Goal: Transaction & Acquisition: Subscribe to service/newsletter

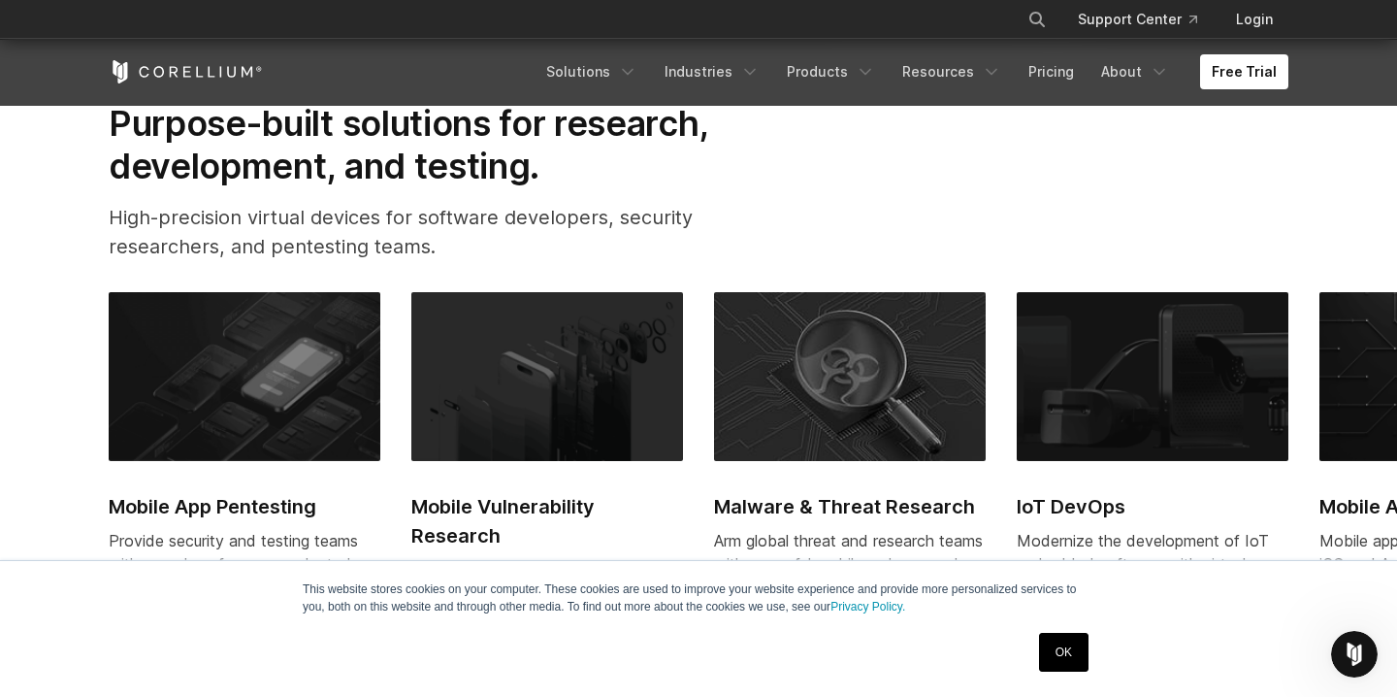
scroll to position [764, 0]
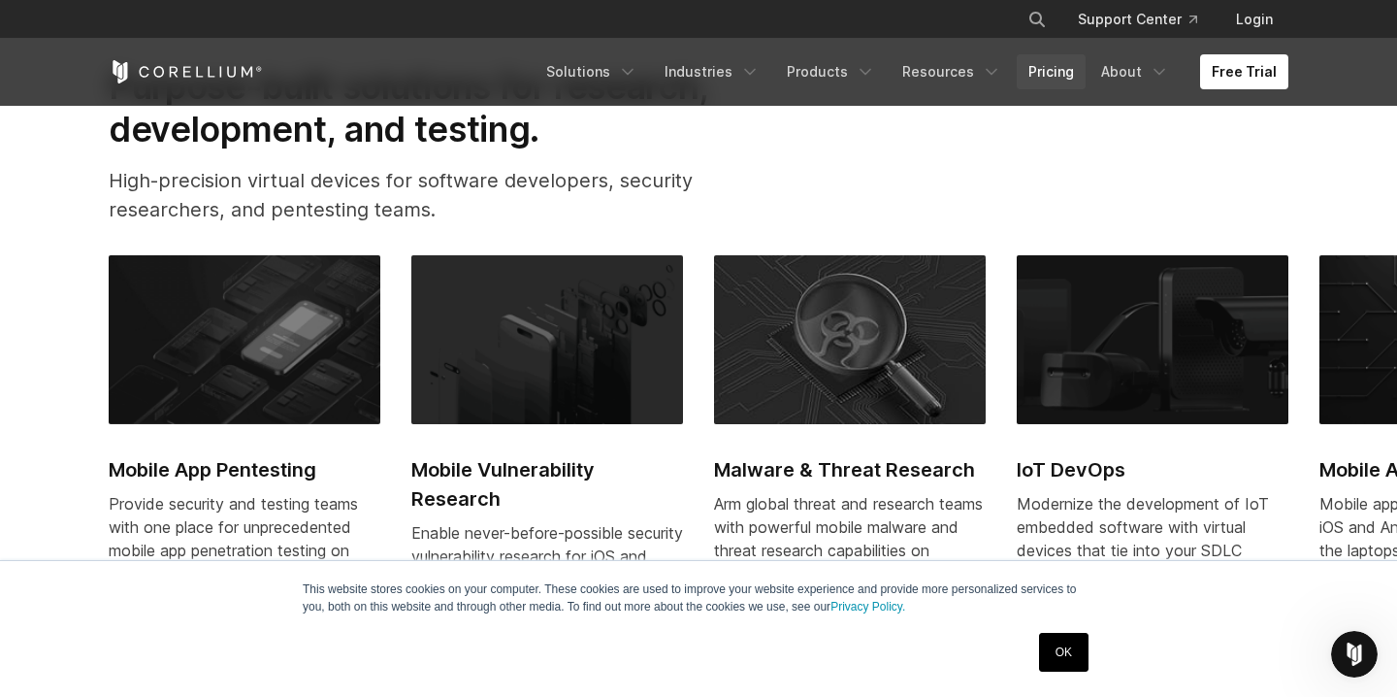
click at [1045, 66] on link "Pricing" at bounding box center [1051, 71] width 69 height 35
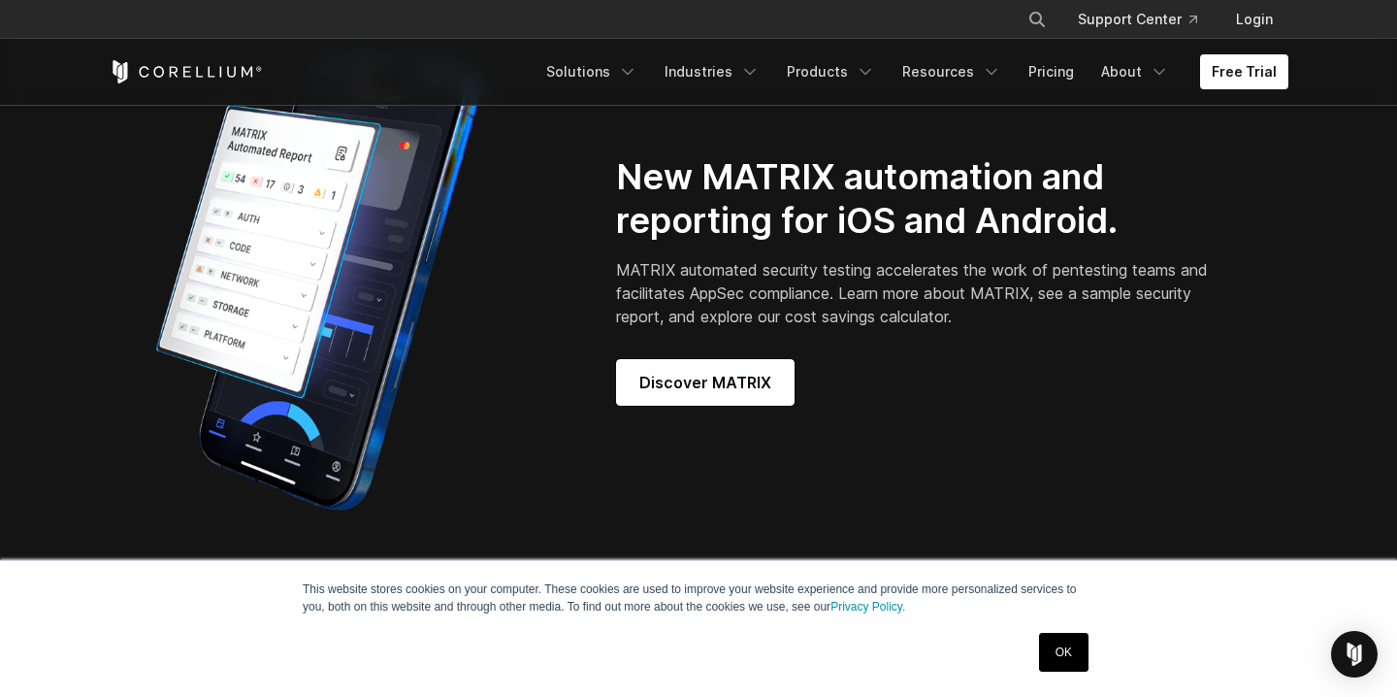
scroll to position [1701, 0]
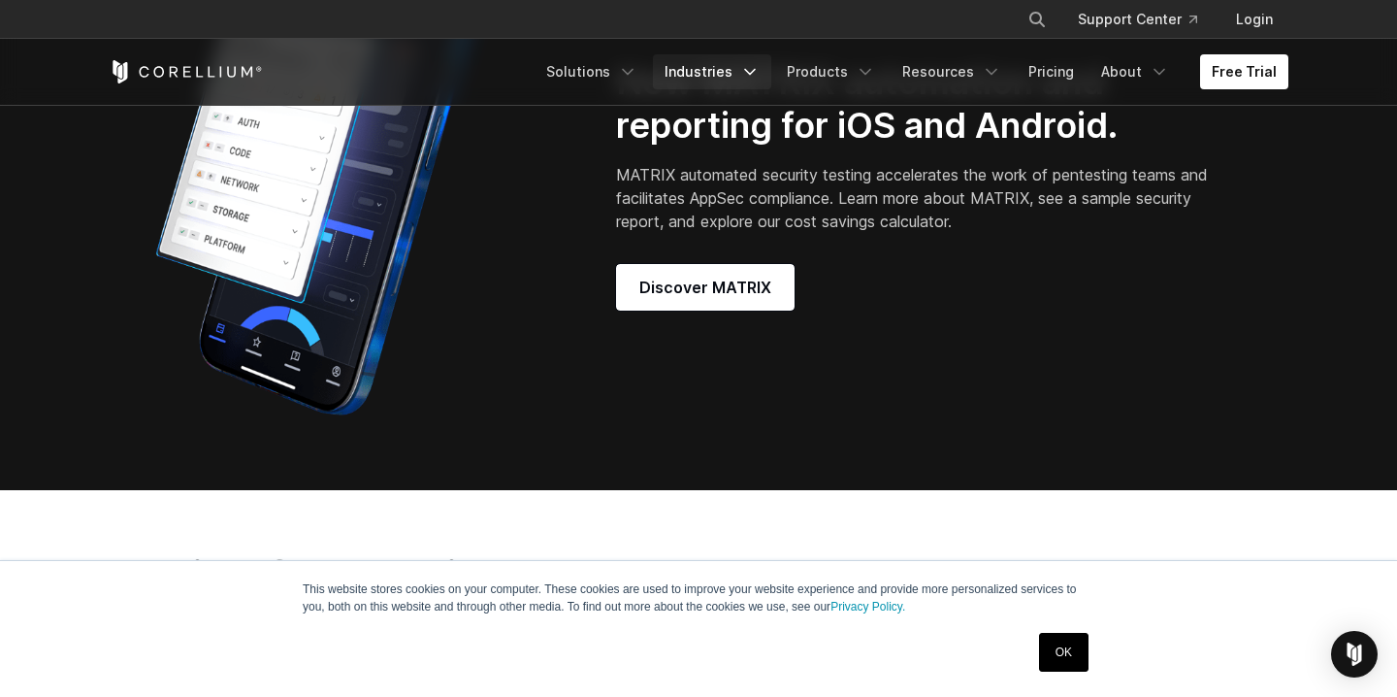
click at [760, 75] on icon "Navigation Menu" at bounding box center [749, 71] width 19 height 19
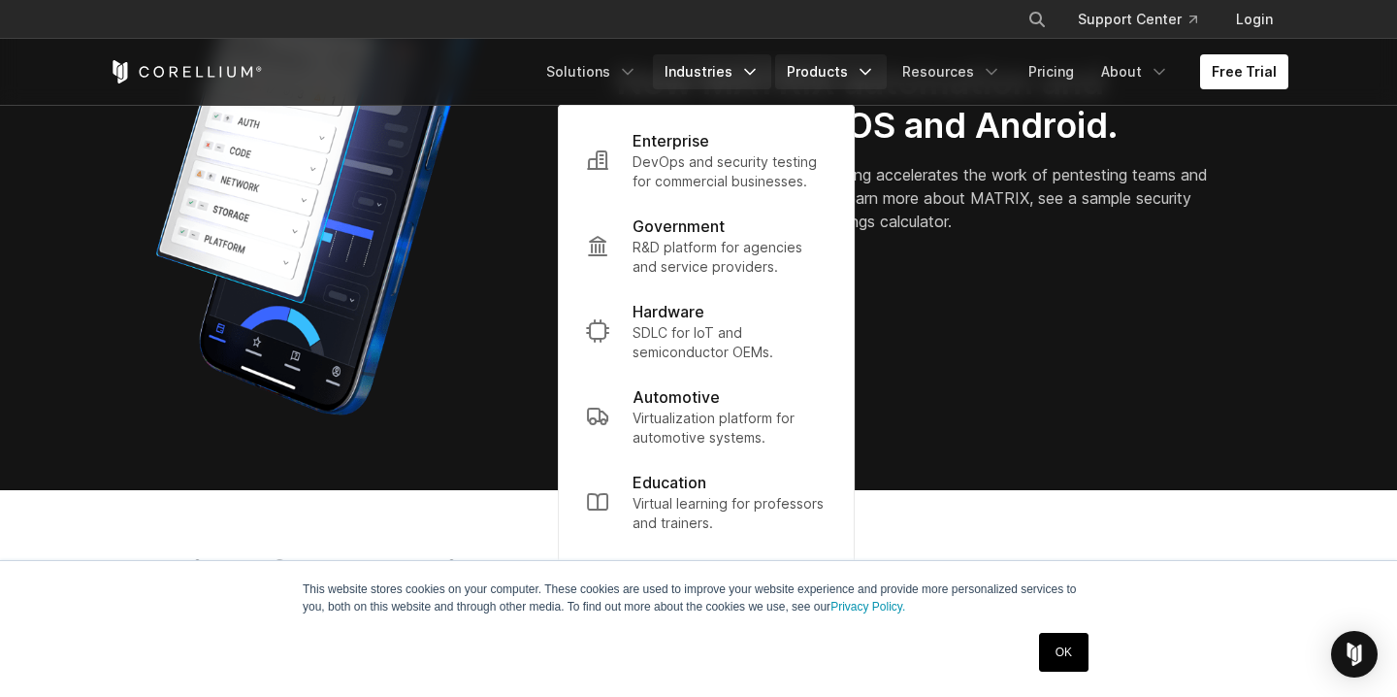
click at [845, 75] on link "Products" at bounding box center [831, 71] width 112 height 35
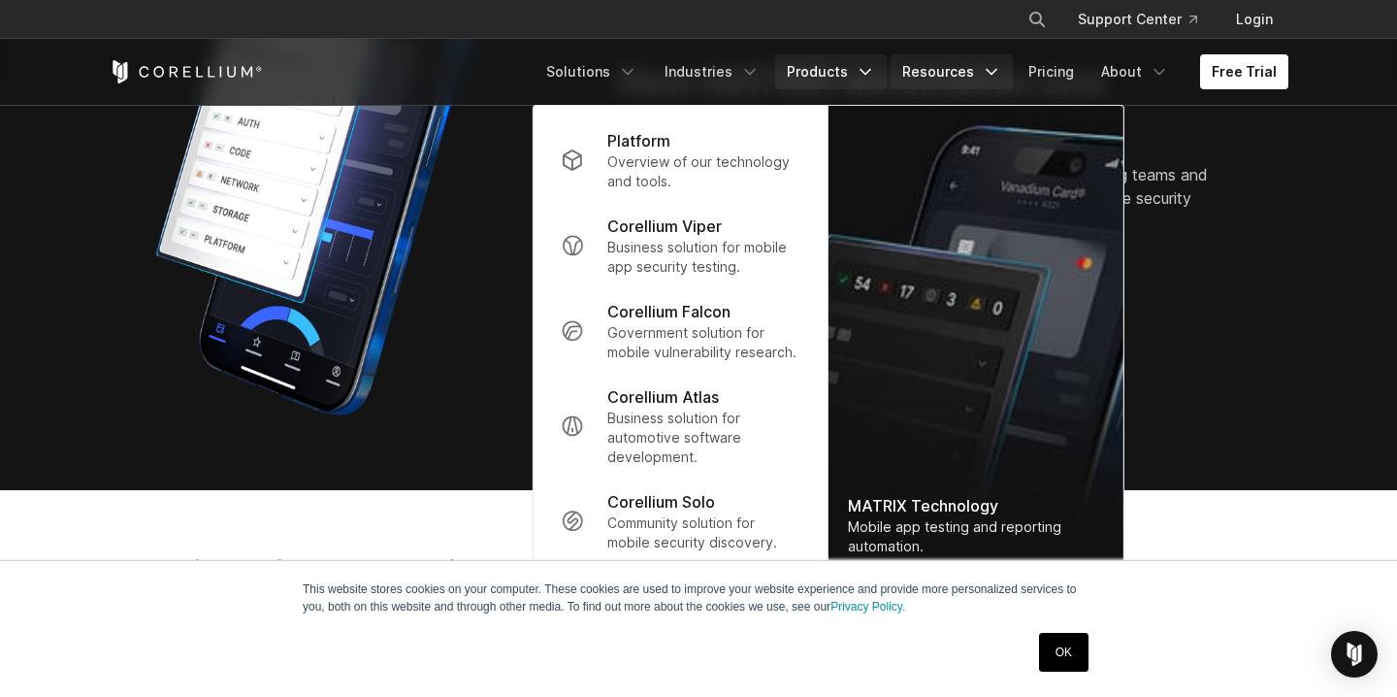
click at [918, 78] on link "Resources" at bounding box center [952, 71] width 122 height 35
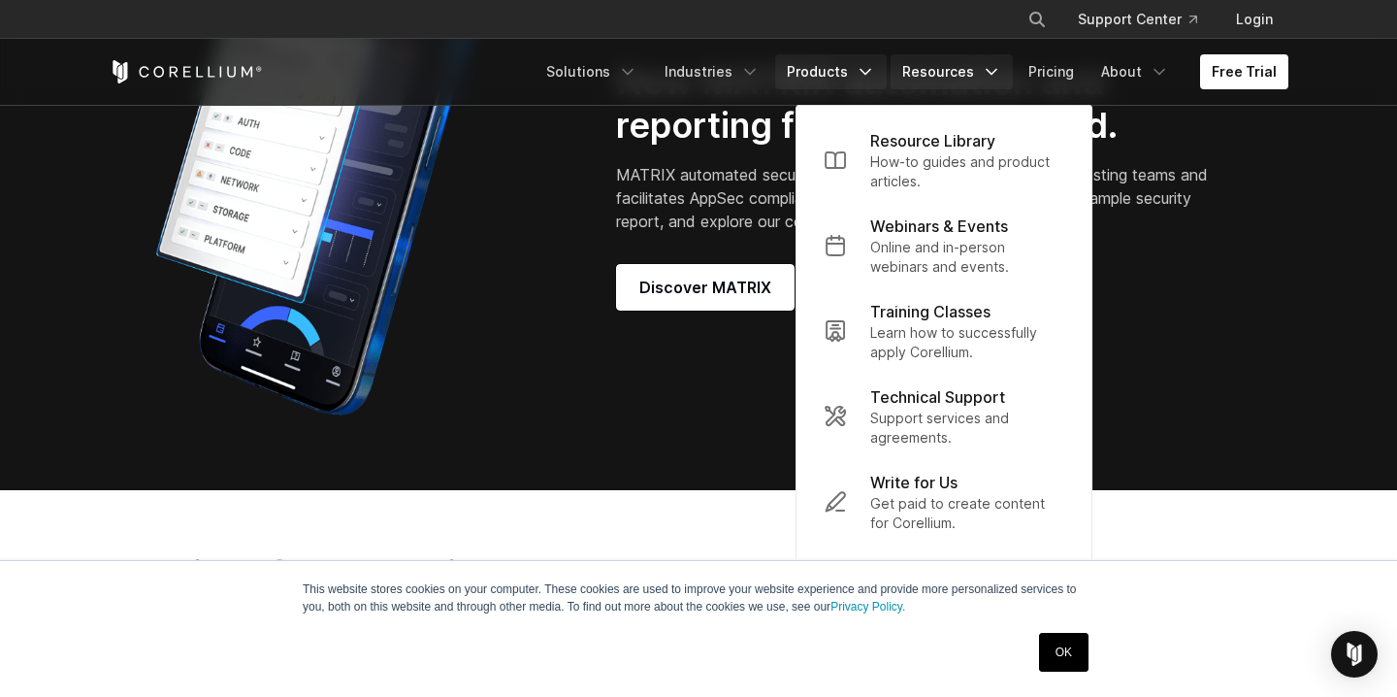
click at [841, 74] on link "Products" at bounding box center [831, 71] width 112 height 35
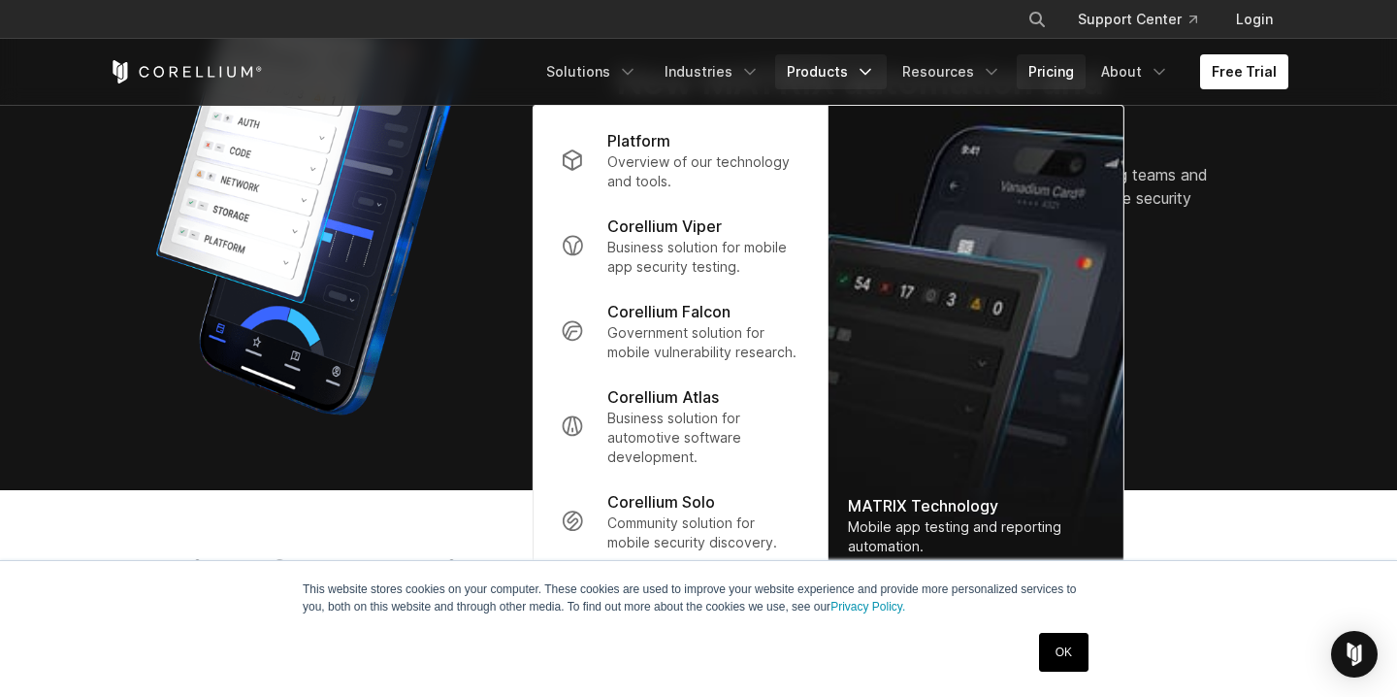
click at [1038, 70] on link "Pricing" at bounding box center [1051, 71] width 69 height 35
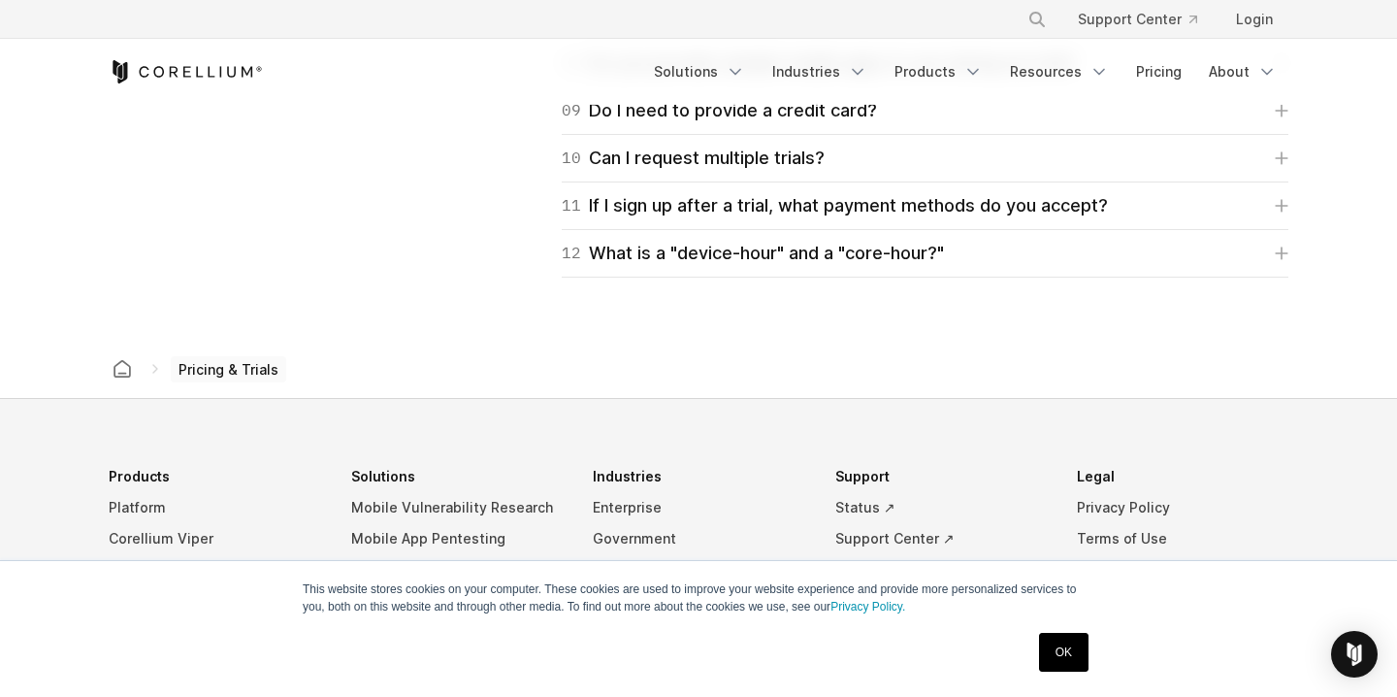
scroll to position [3192, 0]
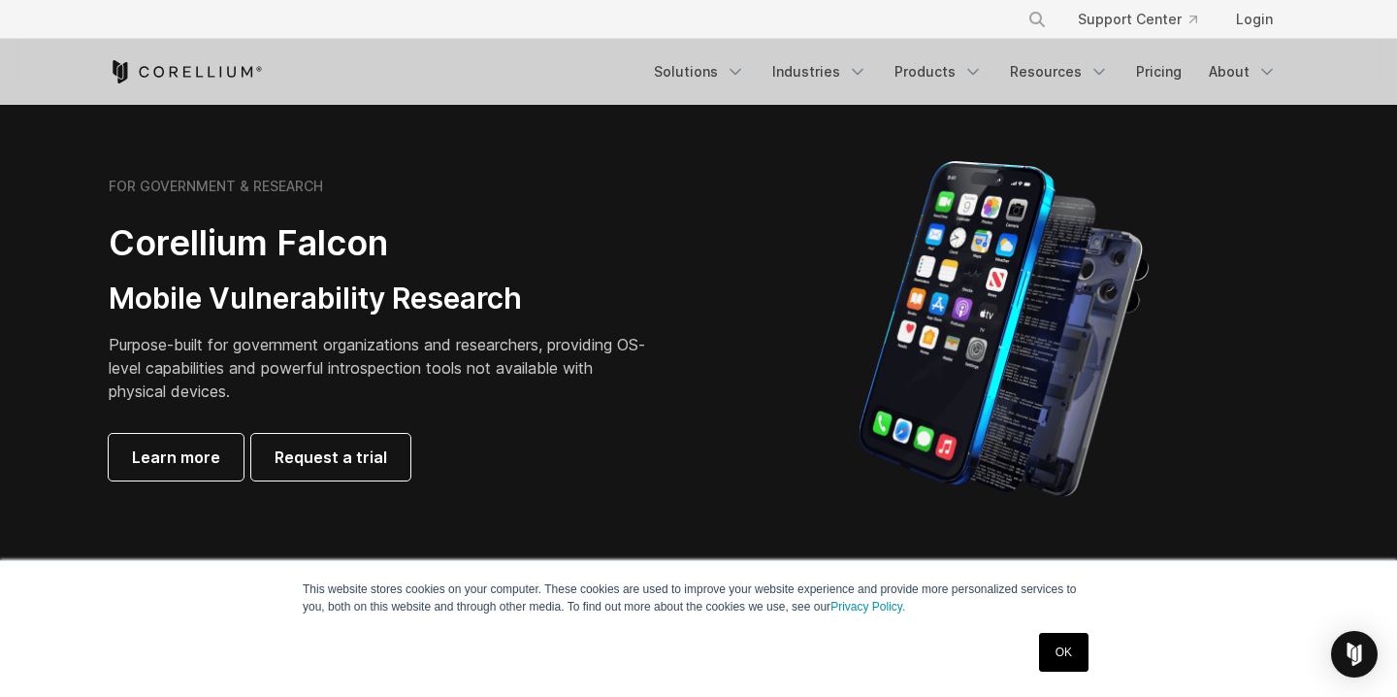
scroll to position [878, 0]
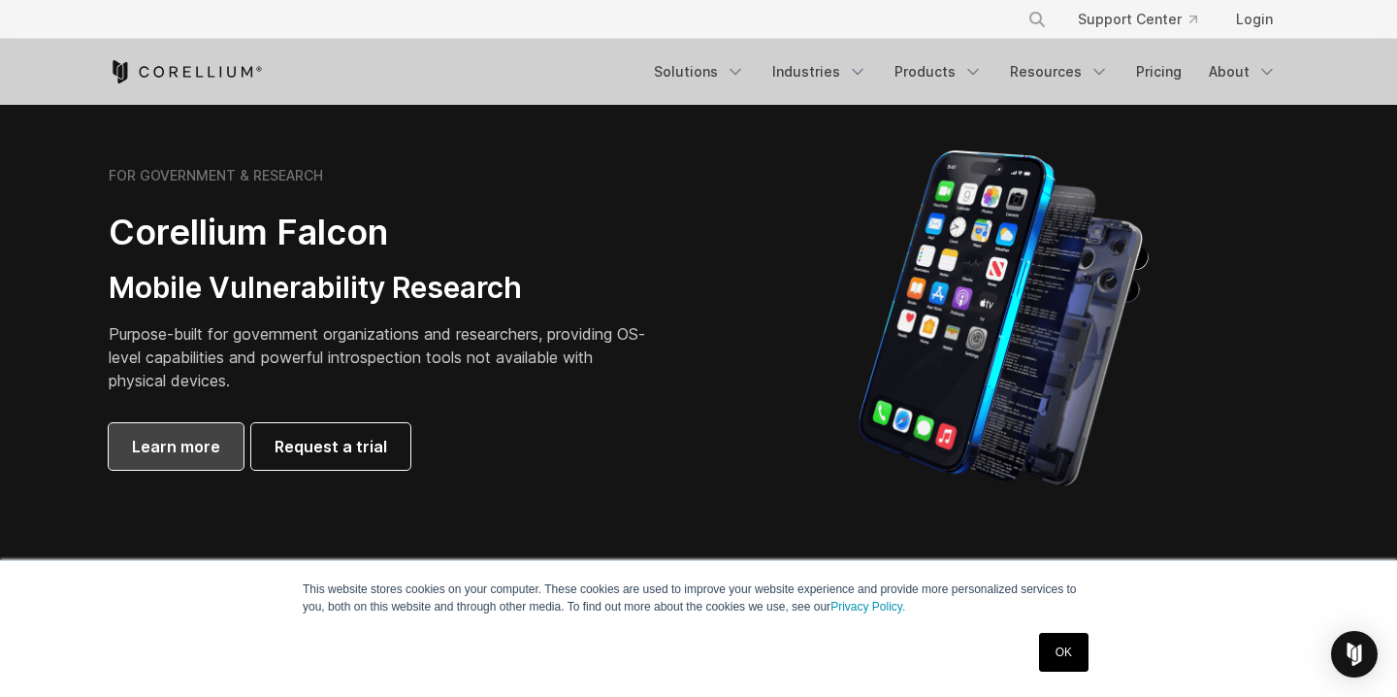
click at [210, 449] on span "Learn more" at bounding box center [176, 446] width 88 height 23
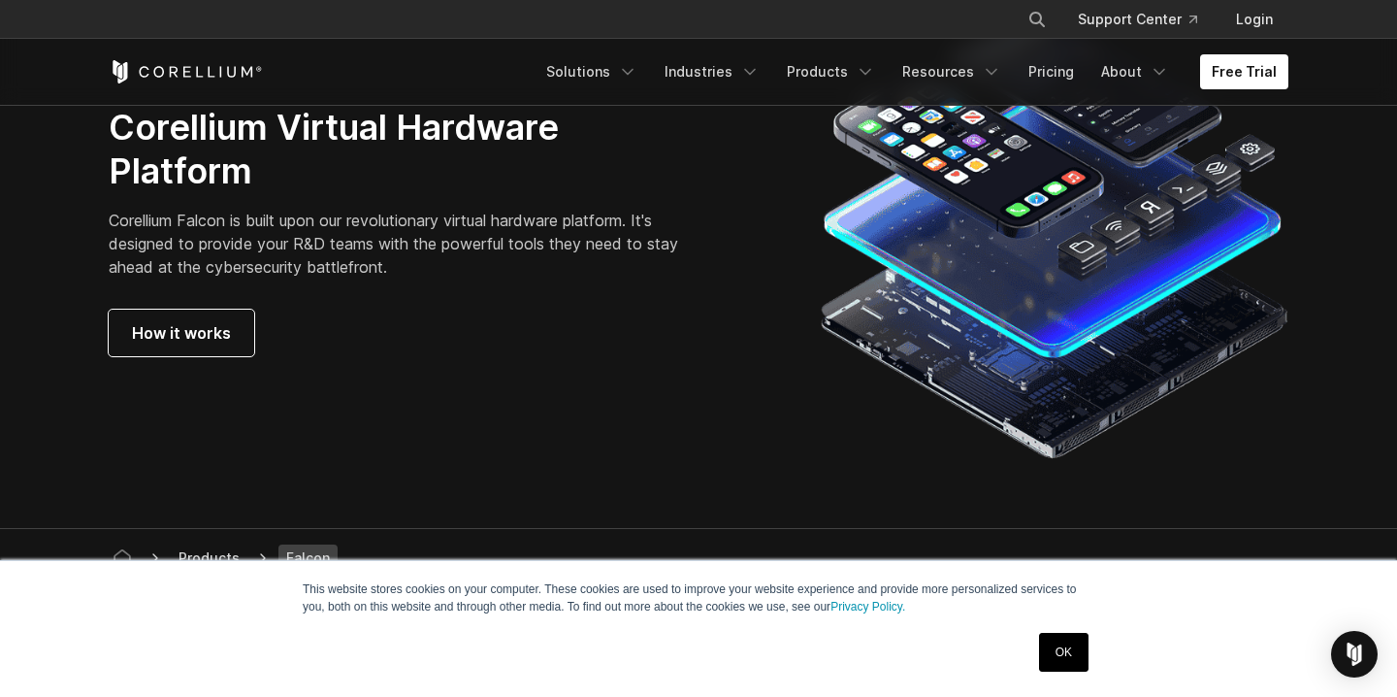
scroll to position [5352, 0]
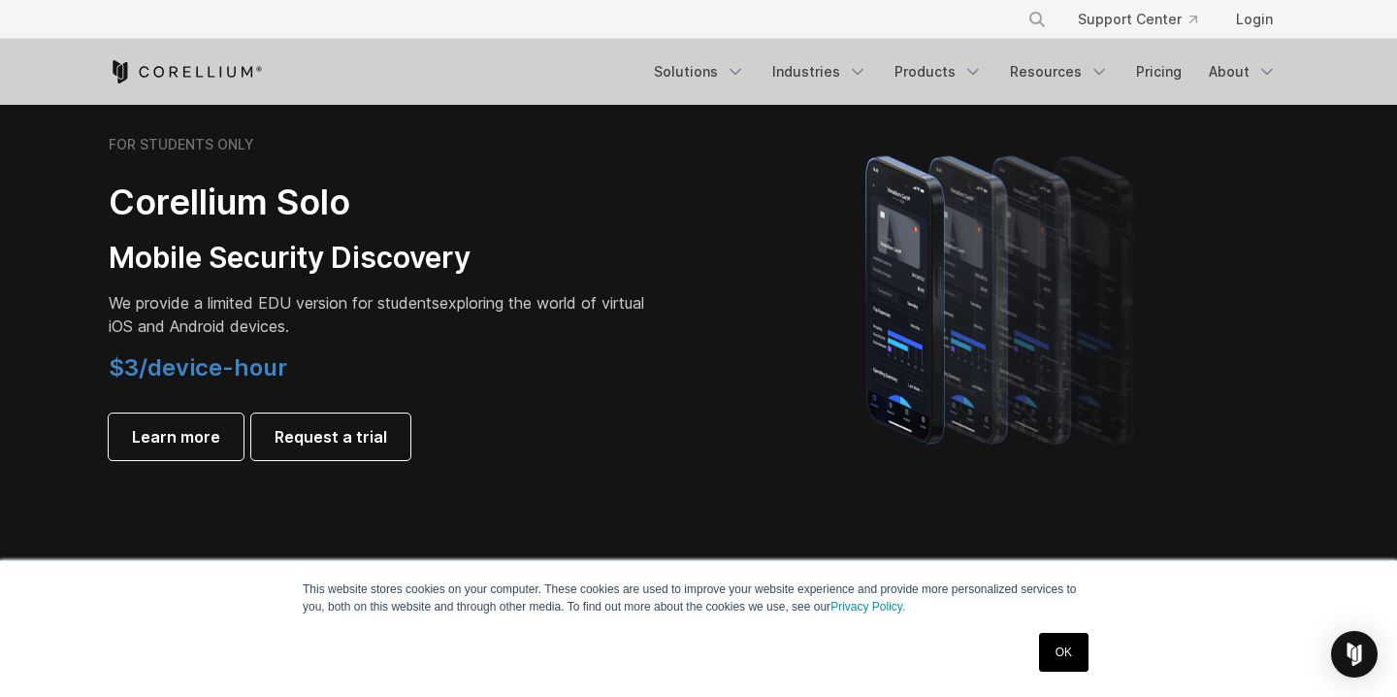
scroll to position [1355, 0]
